Goal: Information Seeking & Learning: Find specific fact

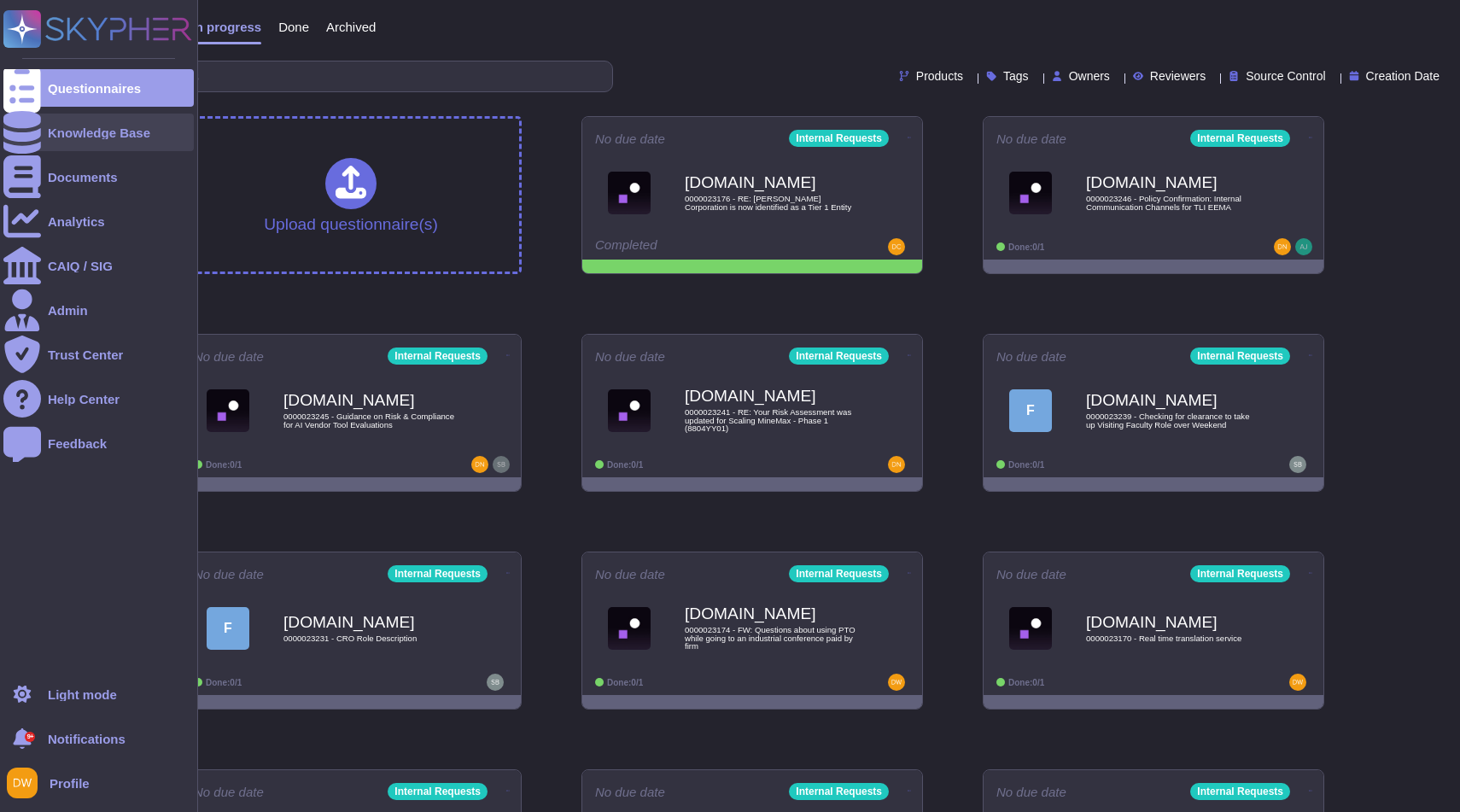
click at [12, 124] on icon at bounding box center [22, 132] width 38 height 42
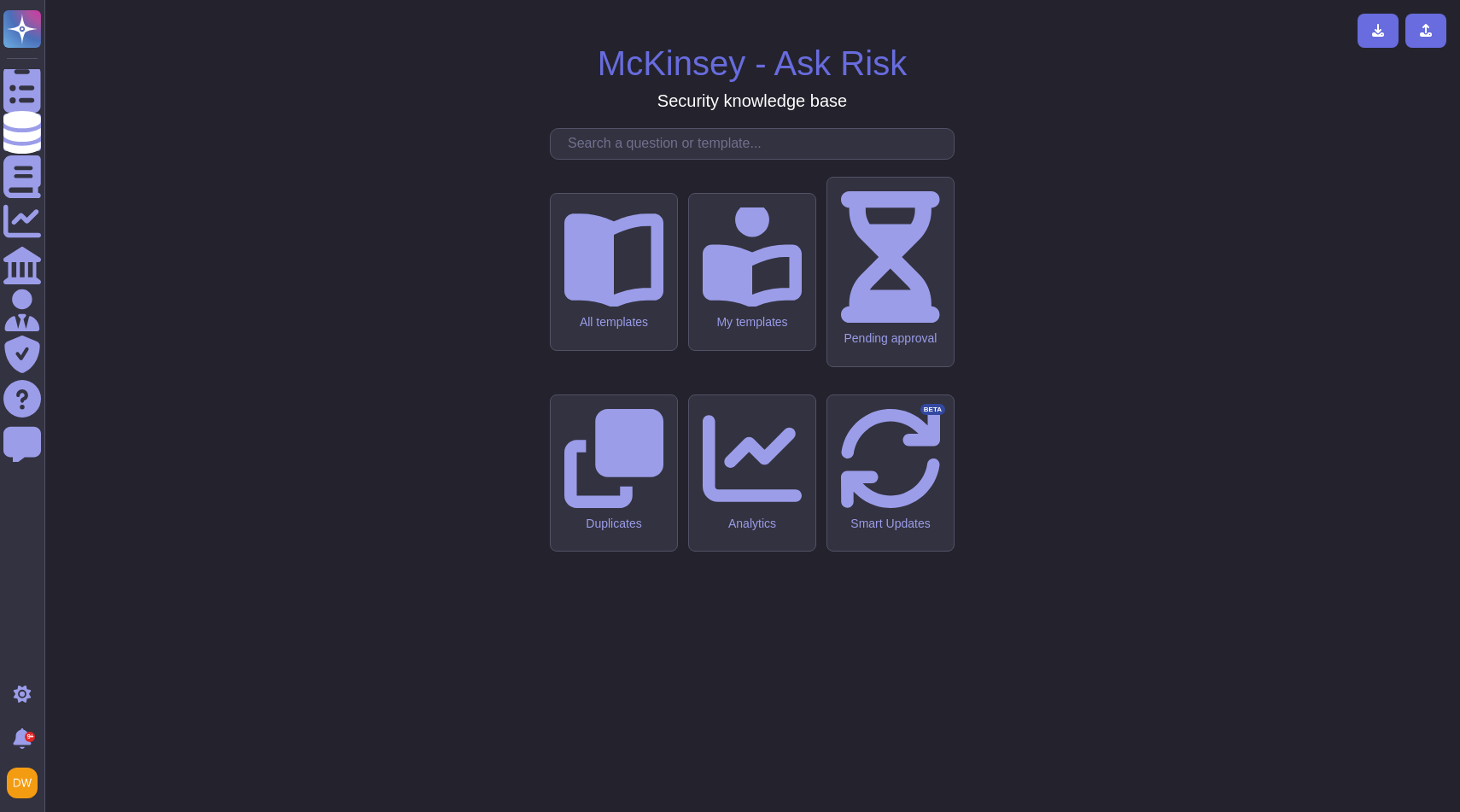
click at [649, 159] on input "text" at bounding box center [756, 144] width 395 height 30
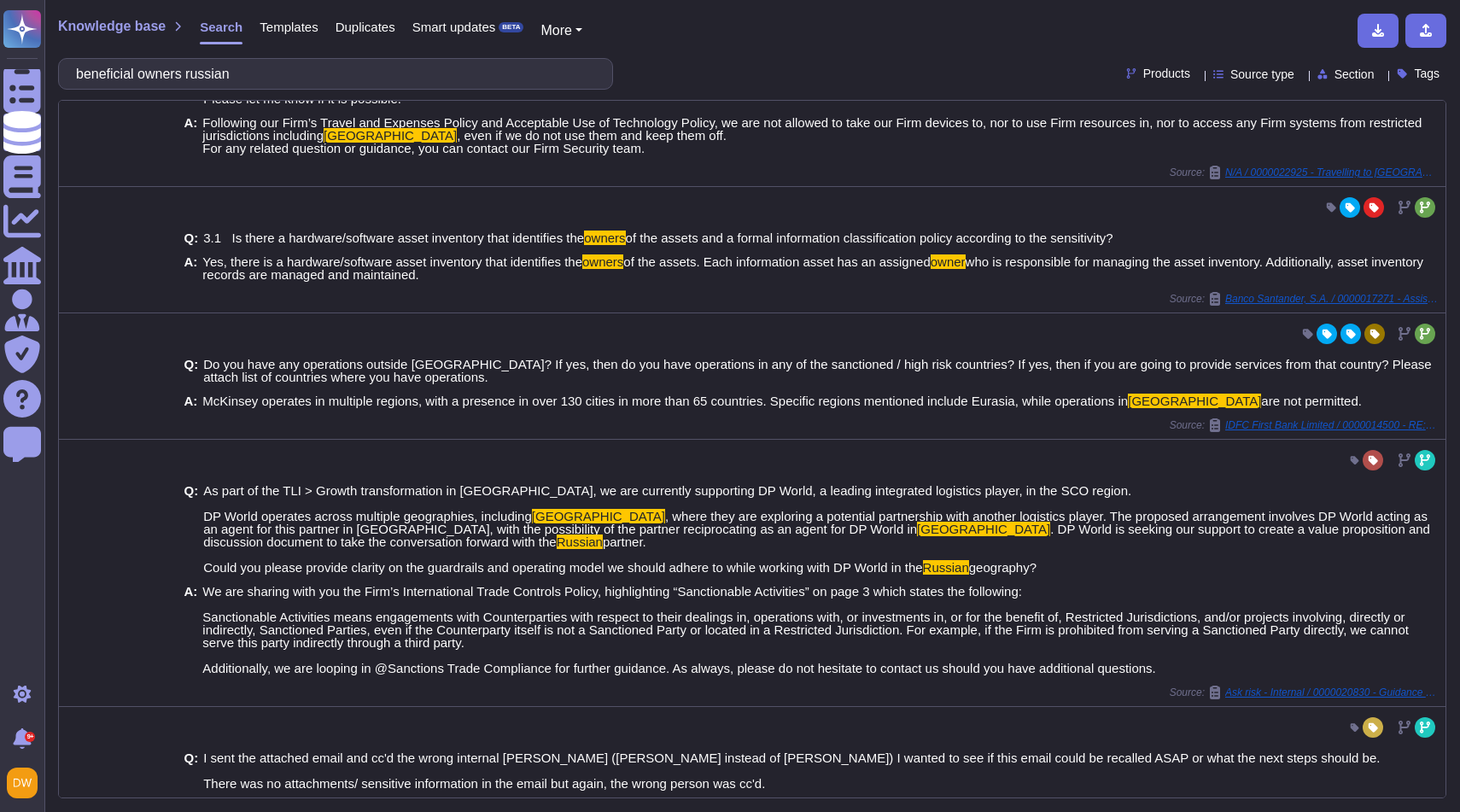
scroll to position [394, 0]
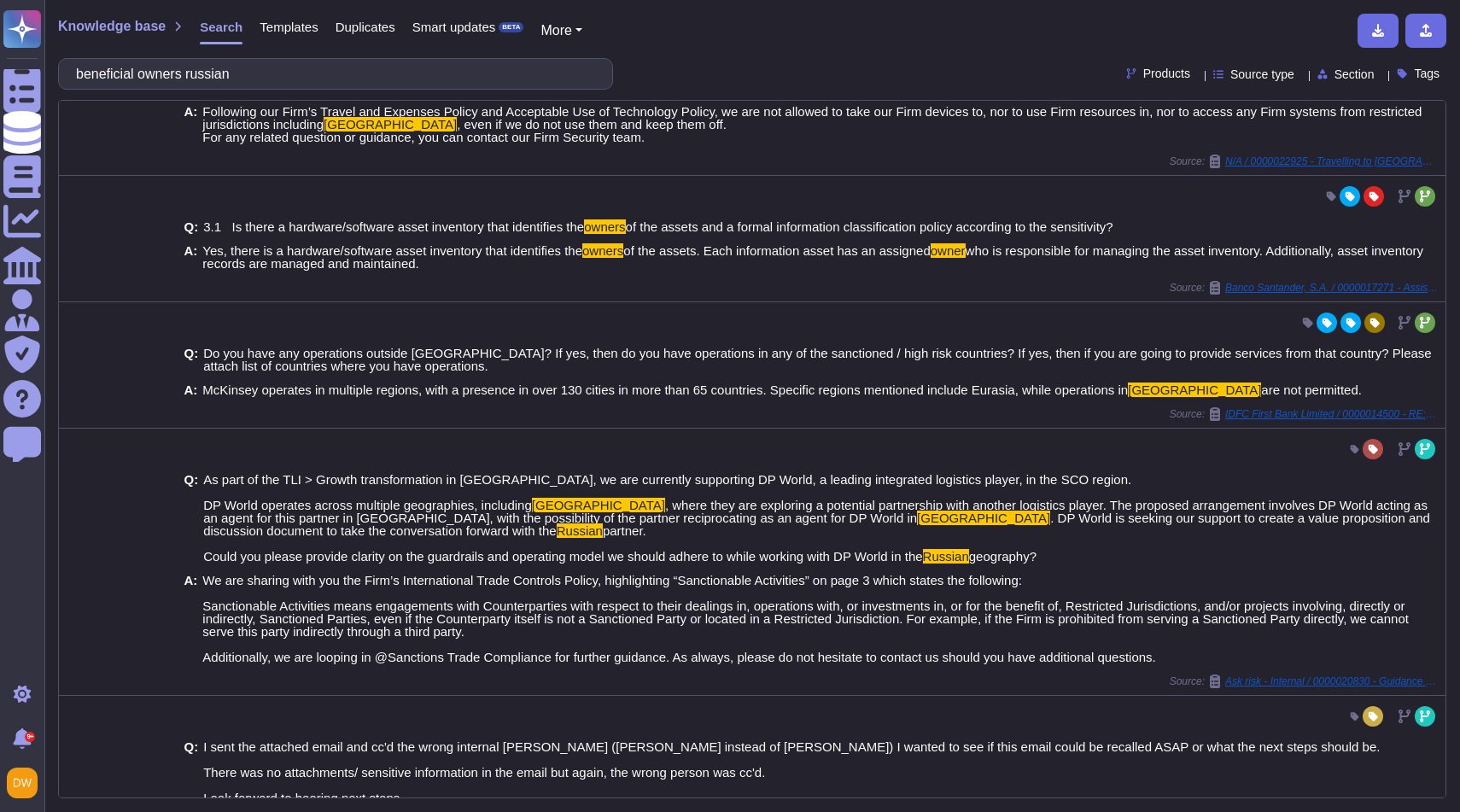
type input "beneficial owners russian"
